Goal: Task Accomplishment & Management: Manage account settings

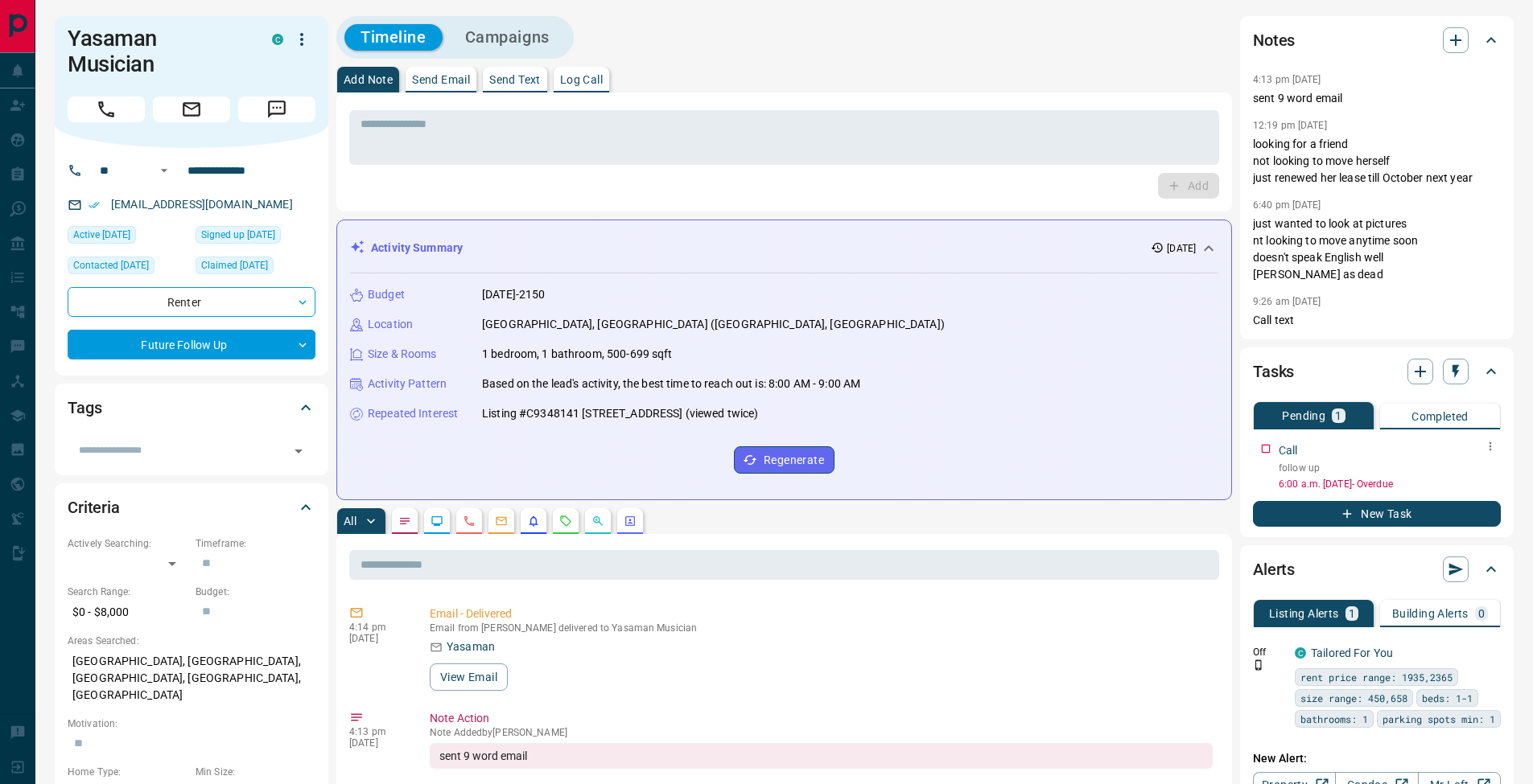
click at [1485, 448] on icon "button" at bounding box center [1490, 446] width 13 height 13
click at [1482, 470] on li "Edit" at bounding box center [1464, 477] width 71 height 25
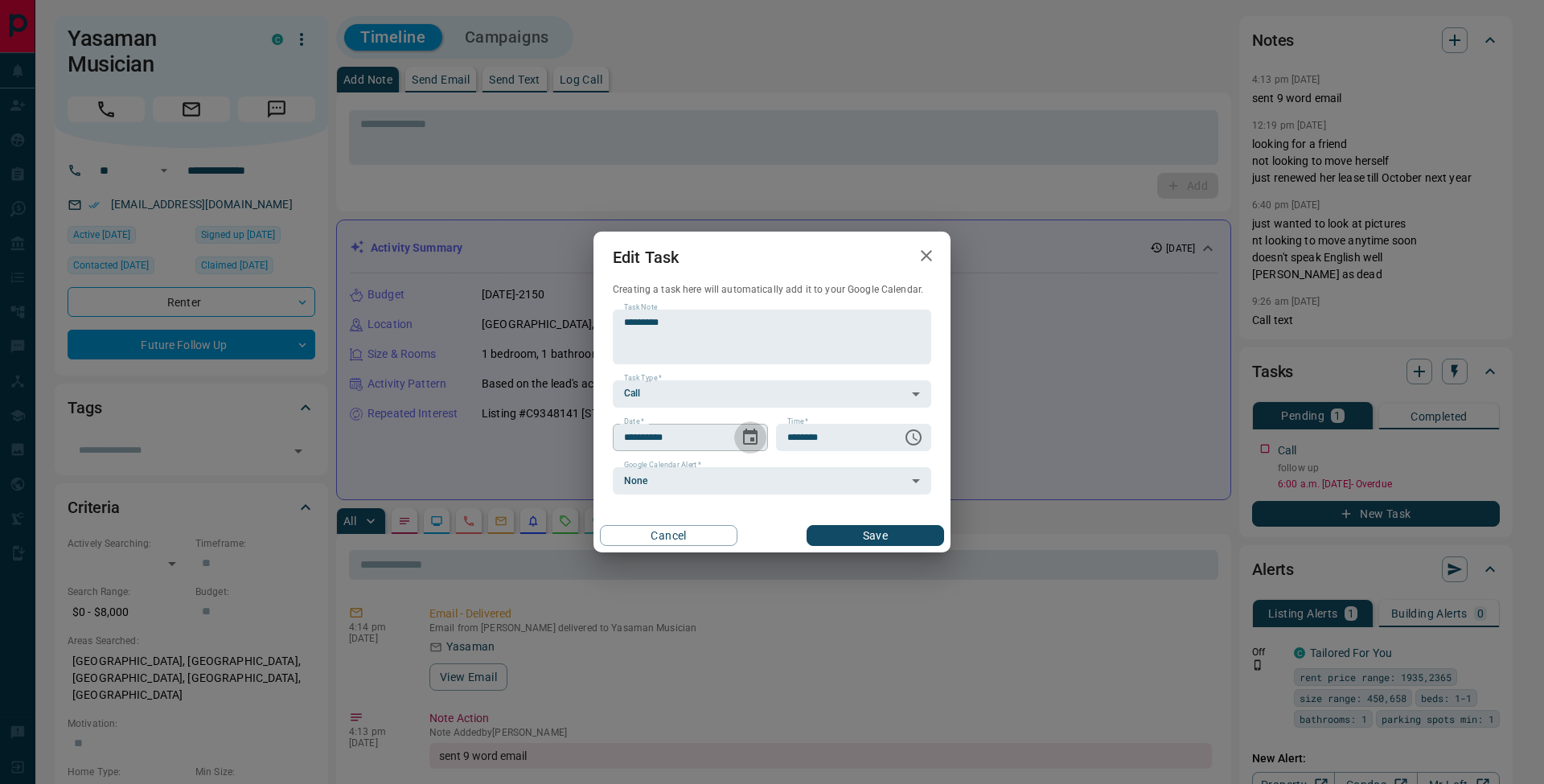
click at [754, 434] on icon "Choose date, selected date is Sep 12, 2025" at bounding box center [750, 437] width 19 height 19
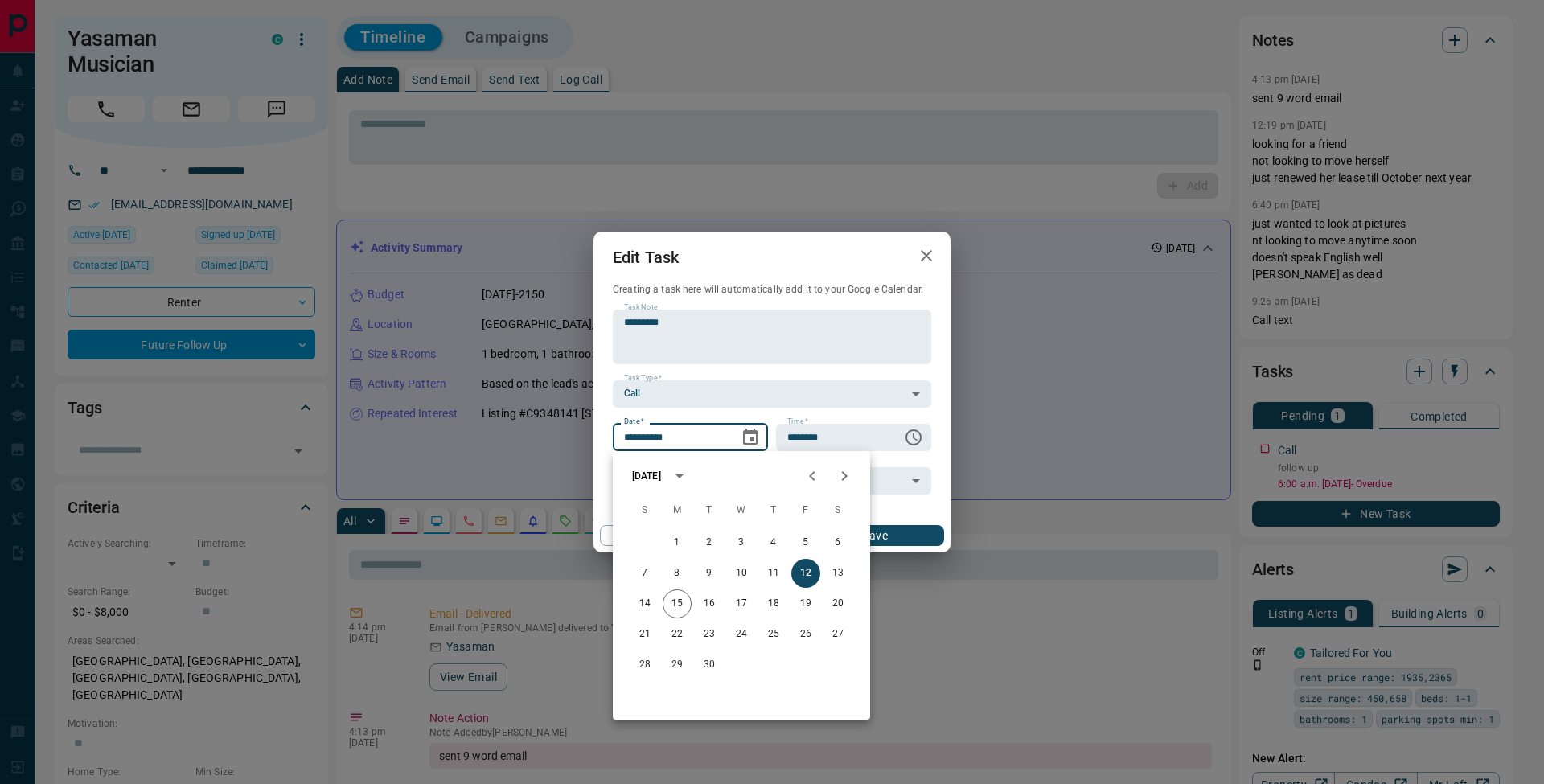
click at [846, 483] on icon "Next month" at bounding box center [845, 476] width 19 height 19
click at [739, 603] on button "15" at bounding box center [742, 603] width 29 height 29
type input "**********"
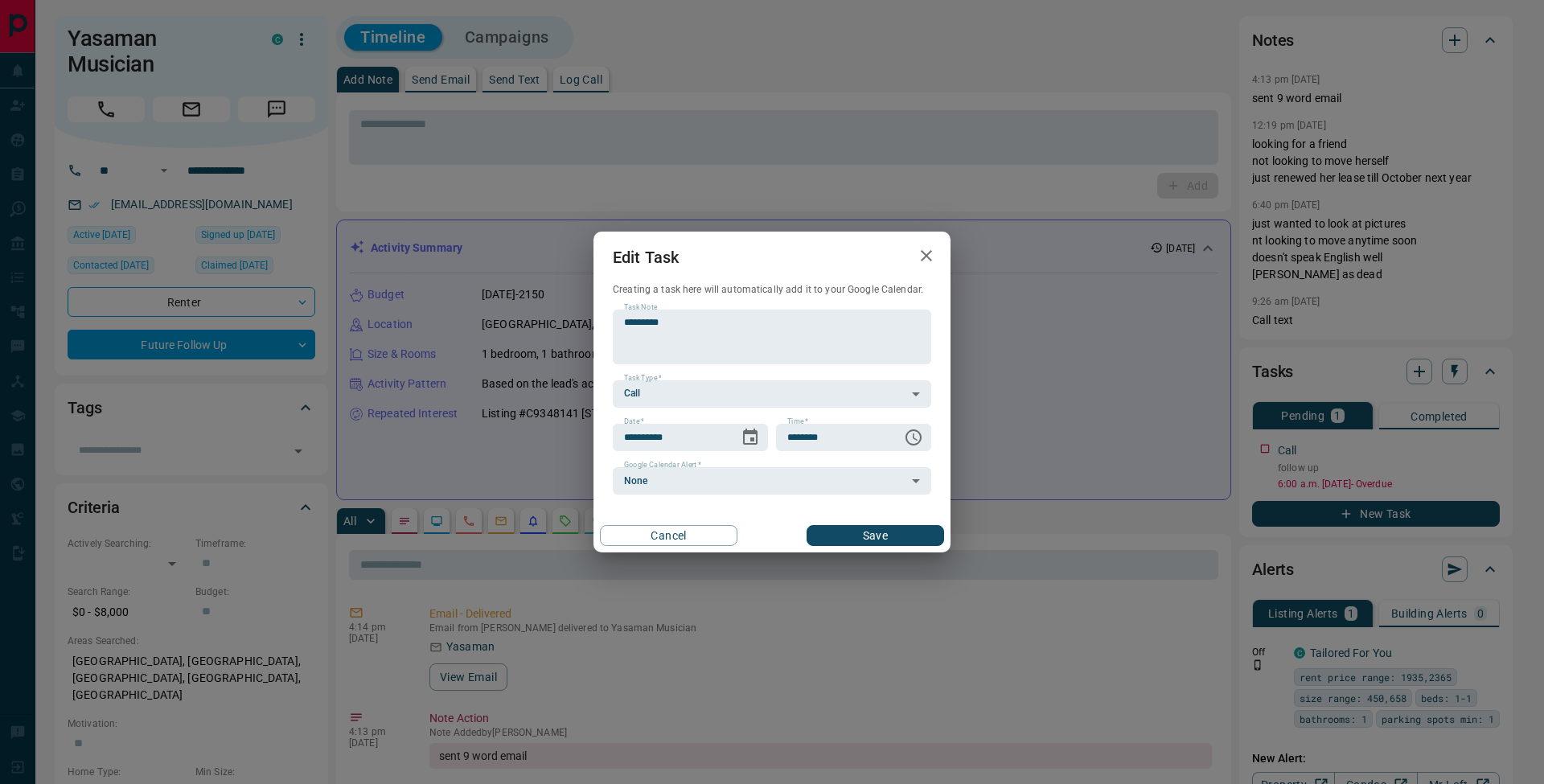
click at [884, 540] on button "Save" at bounding box center [875, 535] width 137 height 21
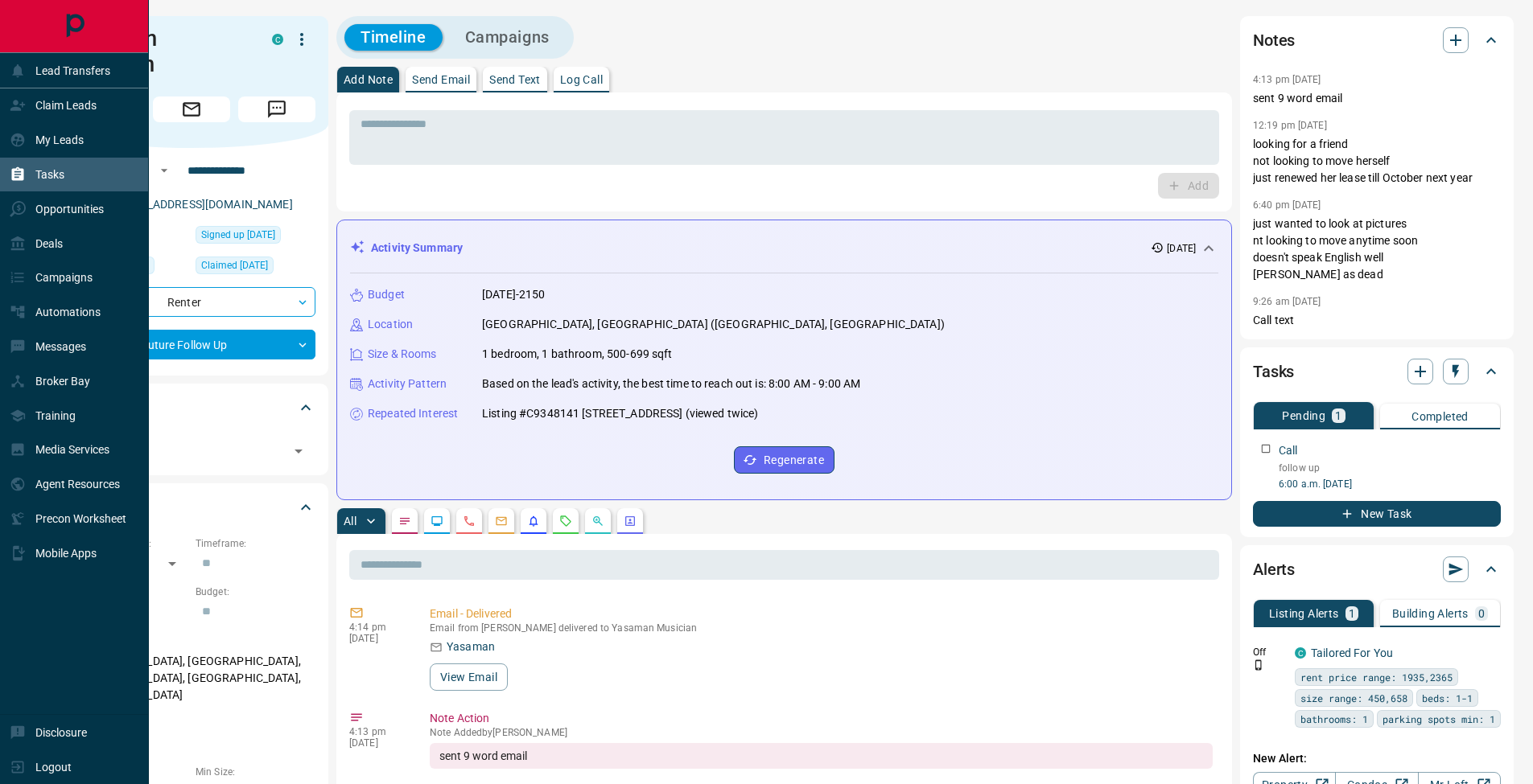
click at [16, 169] on icon at bounding box center [18, 174] width 12 height 13
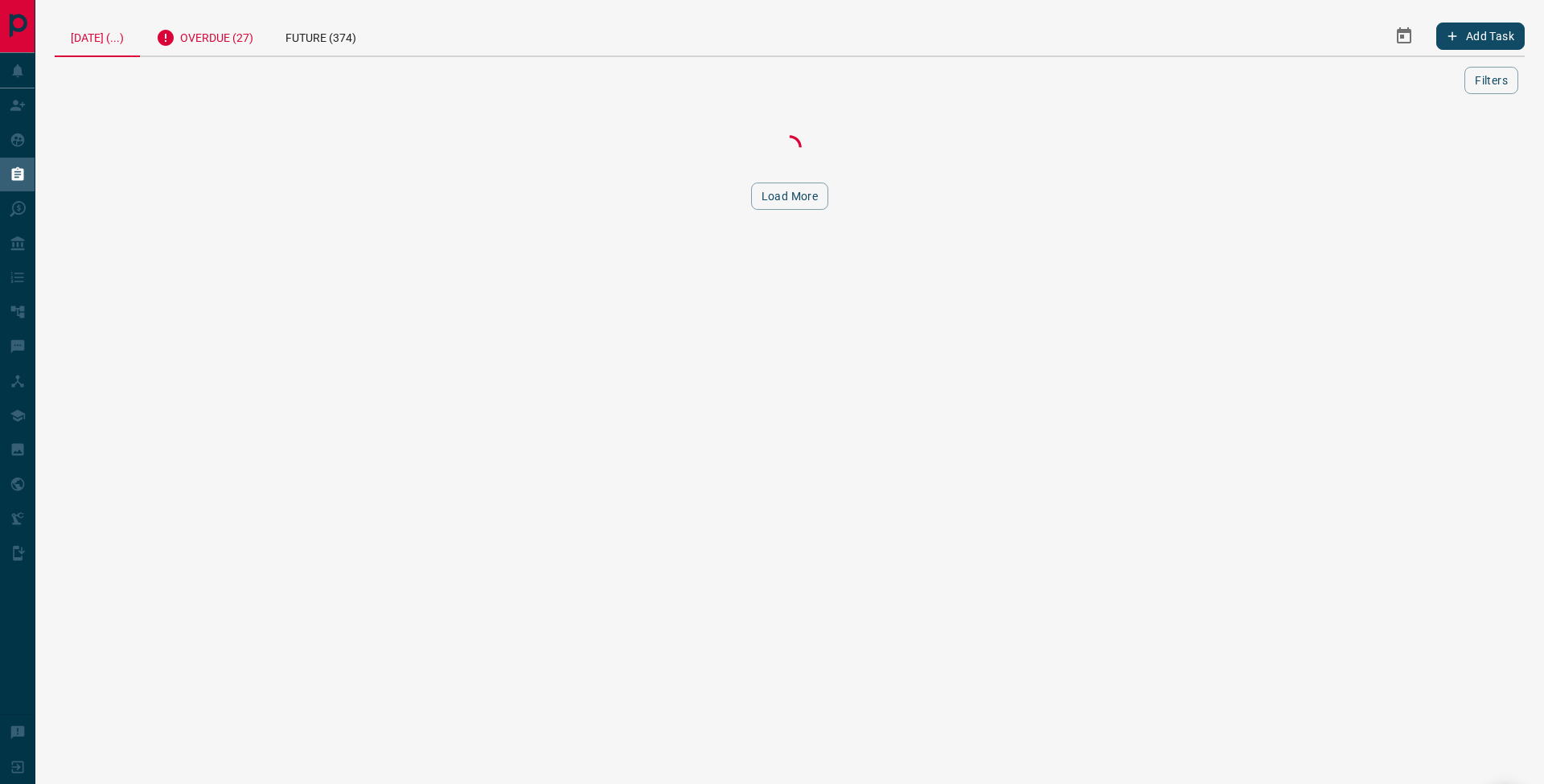
click at [249, 42] on div "Overdue (27)" at bounding box center [204, 36] width 130 height 40
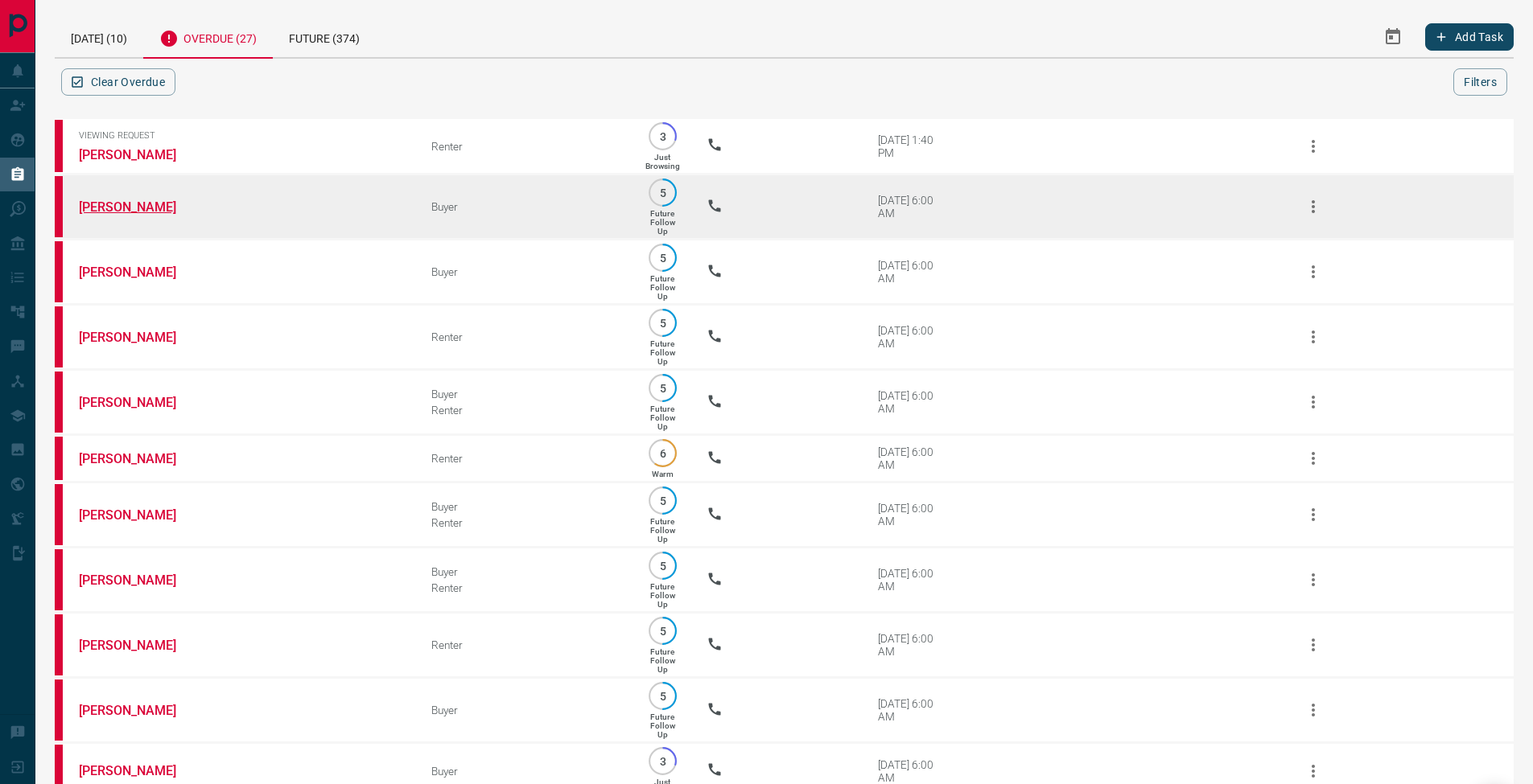
click at [117, 214] on link "[PERSON_NAME]" at bounding box center [139, 207] width 121 height 15
